Goal: Transaction & Acquisition: Book appointment/travel/reservation

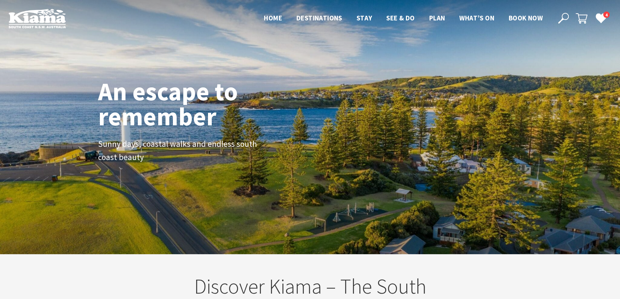
scroll to position [4, 4]
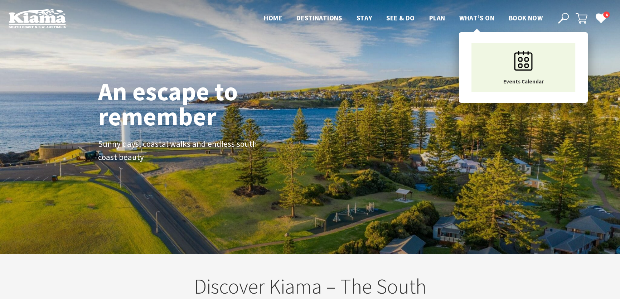
click at [478, 19] on span "What’s On" at bounding box center [476, 18] width 35 height 9
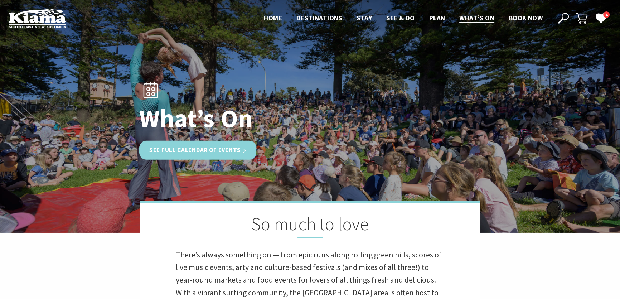
click at [170, 152] on link "See Full Calendar of Events" at bounding box center [197, 150] width 117 height 19
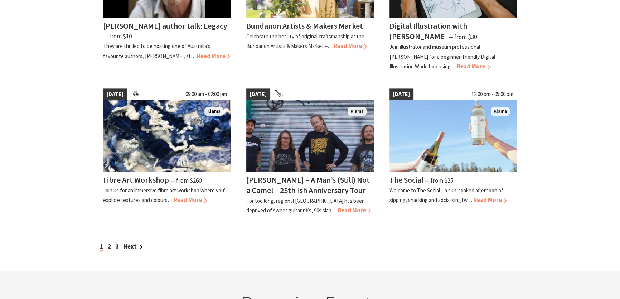
scroll to position [553, 0]
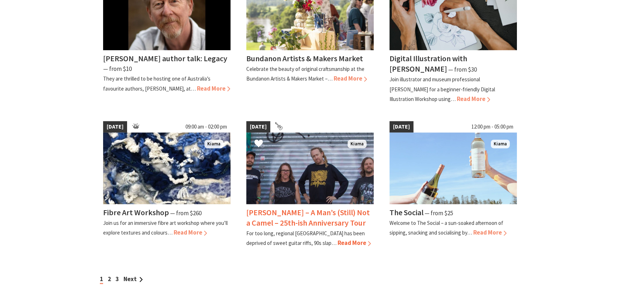
click at [337, 240] on span "Read More" at bounding box center [353, 243] width 33 height 8
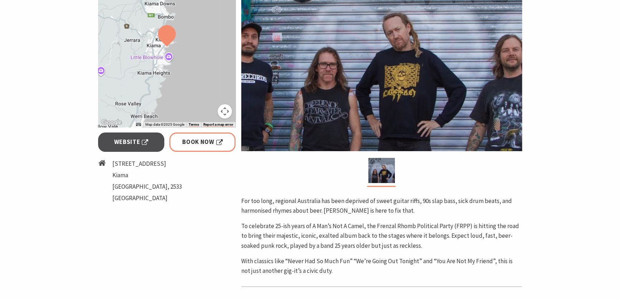
scroll to position [227, 0]
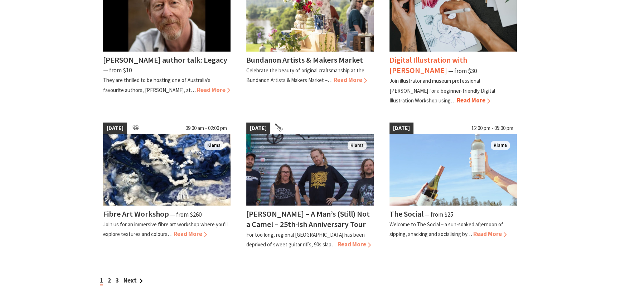
scroll to position [553, 0]
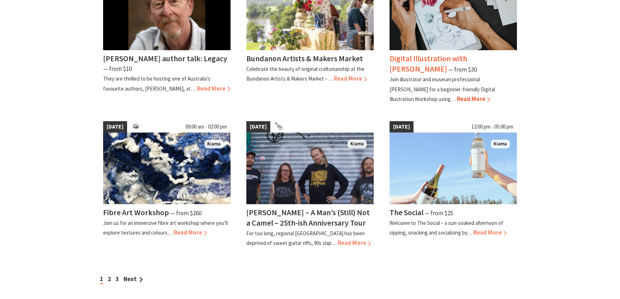
click at [456, 96] on span "Read More" at bounding box center [472, 99] width 33 height 8
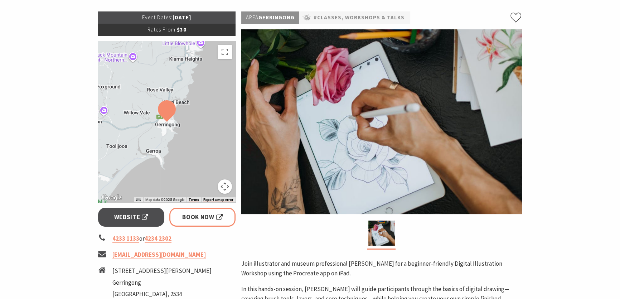
scroll to position [97, 0]
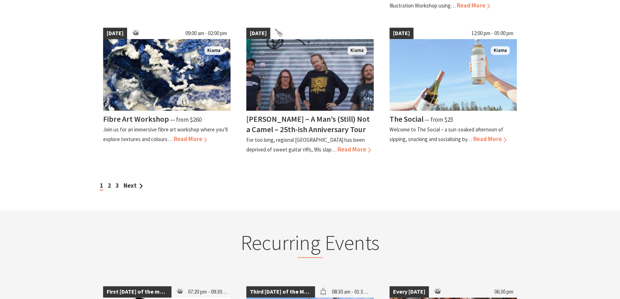
scroll to position [650, 0]
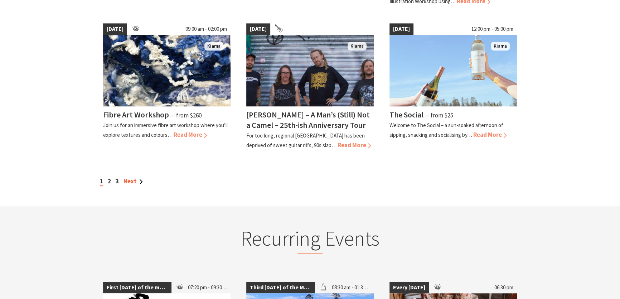
click at [128, 178] on link "Next" at bounding box center [132, 181] width 19 height 8
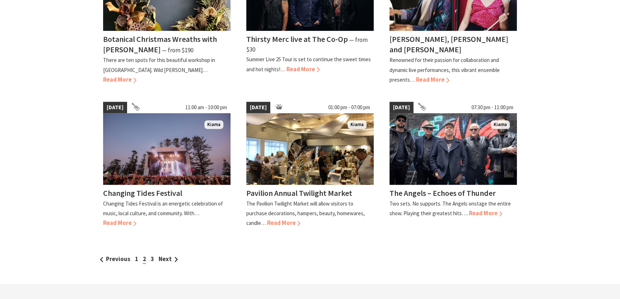
scroll to position [585, 0]
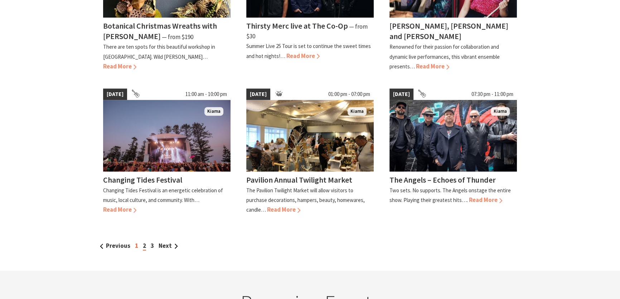
click at [135, 241] on link "1" at bounding box center [136, 245] width 3 height 8
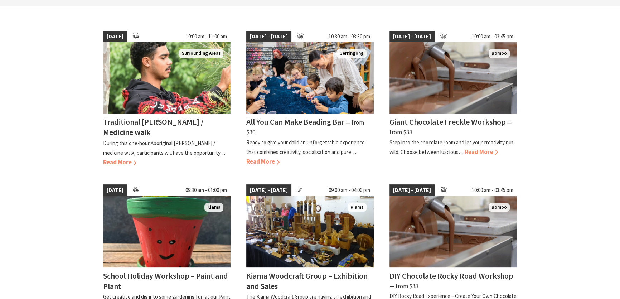
scroll to position [195, 0]
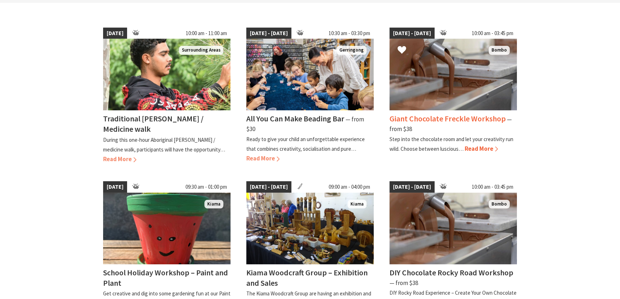
click at [478, 151] on span "Read More" at bounding box center [480, 149] width 33 height 8
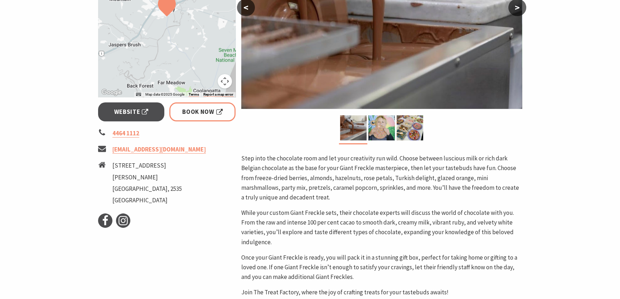
scroll to position [227, 0]
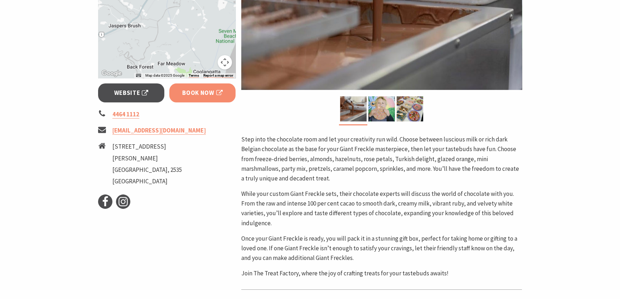
click at [187, 94] on span "Book Now" at bounding box center [202, 93] width 40 height 10
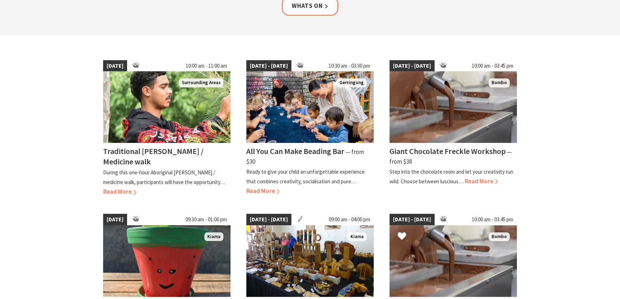
scroll to position [195, 0]
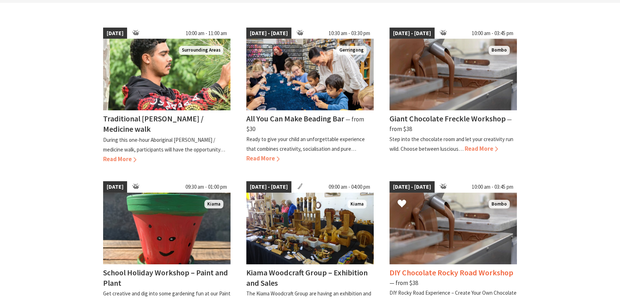
click at [477, 267] on h4 "DIY Chocolate Rocky Road Workshop" at bounding box center [451, 272] width 124 height 10
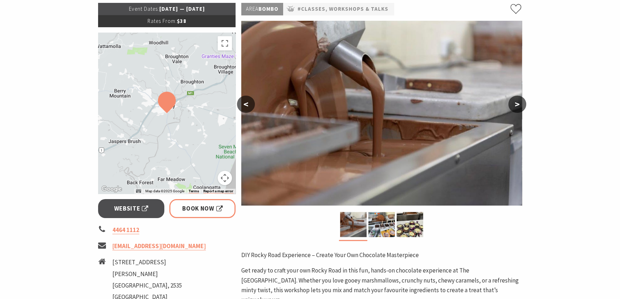
scroll to position [130, 0]
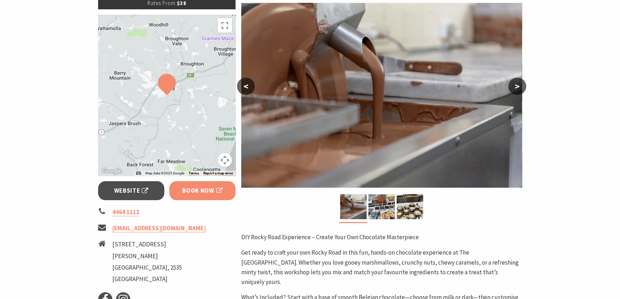
click at [208, 191] on span "Book Now" at bounding box center [202, 191] width 40 height 10
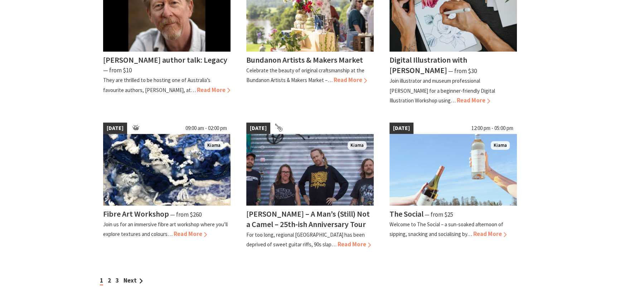
scroll to position [553, 0]
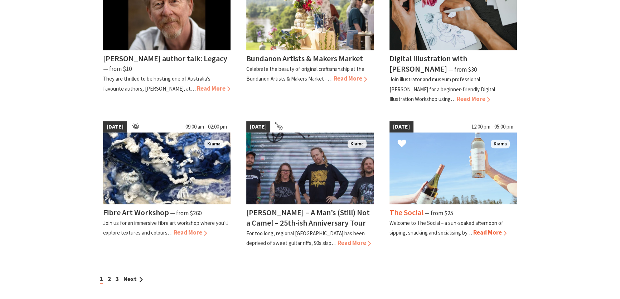
click at [496, 233] on span "Read More" at bounding box center [489, 232] width 33 height 8
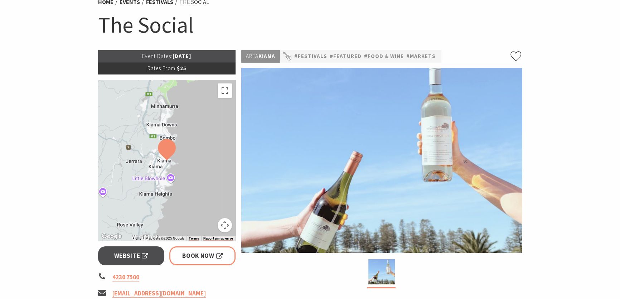
scroll to position [32, 0]
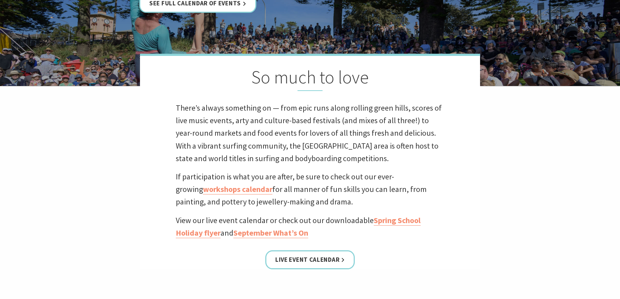
scroll to position [162, 0]
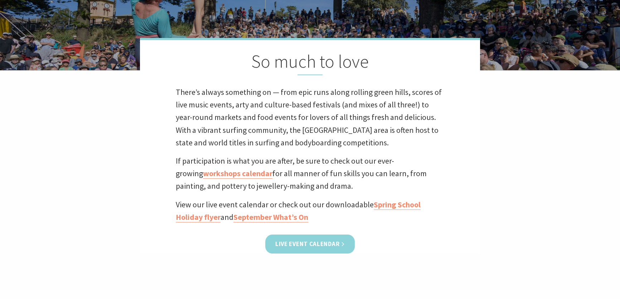
click at [309, 240] on link "Live Event Calendar" at bounding box center [309, 243] width 89 height 19
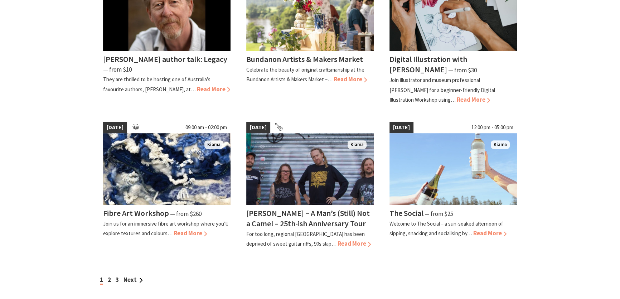
scroll to position [553, 0]
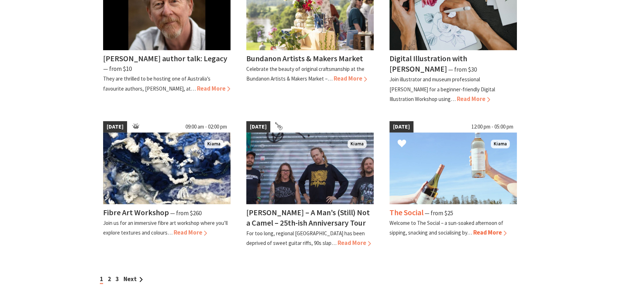
click at [488, 228] on span "Read More" at bounding box center [489, 232] width 33 height 8
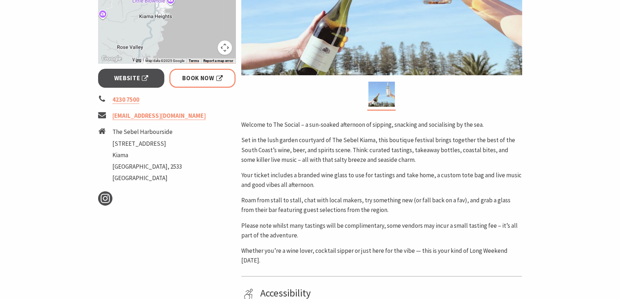
scroll to position [260, 0]
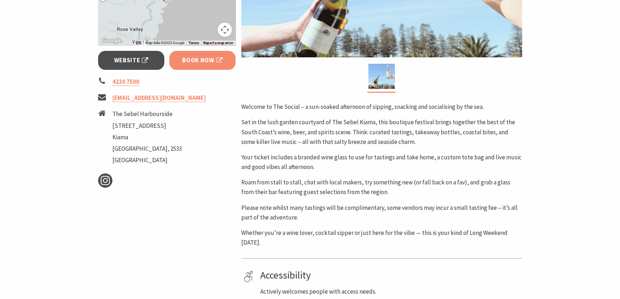
click at [208, 60] on span "Book Now" at bounding box center [202, 60] width 40 height 10
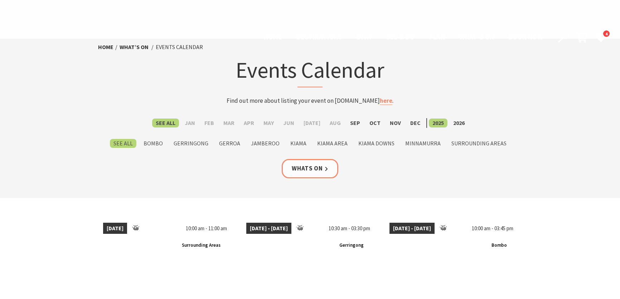
scroll to position [553, 0]
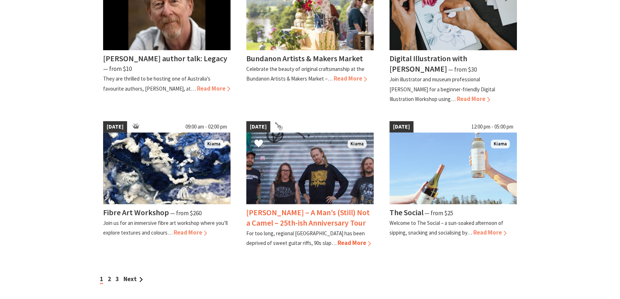
click at [328, 218] on h4 "[PERSON_NAME] – A Man’s (Still) Not a Camel – 25th-ish Anniversary Tour" at bounding box center [307, 217] width 123 height 20
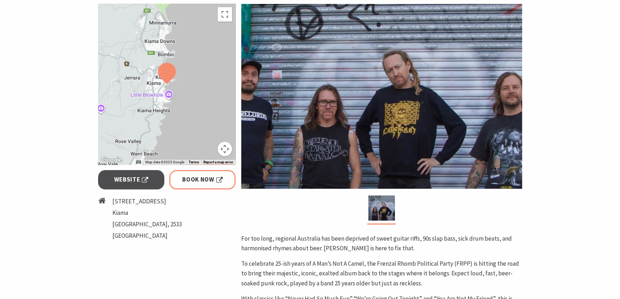
scroll to position [227, 0]
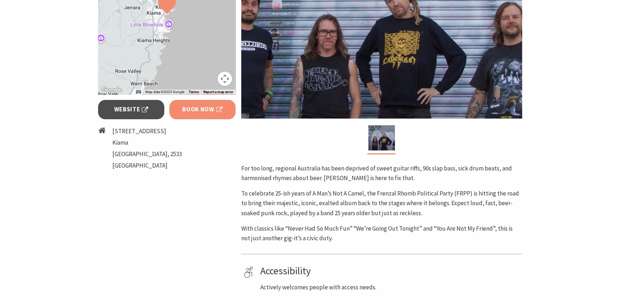
click at [184, 108] on span "Book Now" at bounding box center [202, 109] width 40 height 10
